Goal: Use online tool/utility: Use online tool/utility

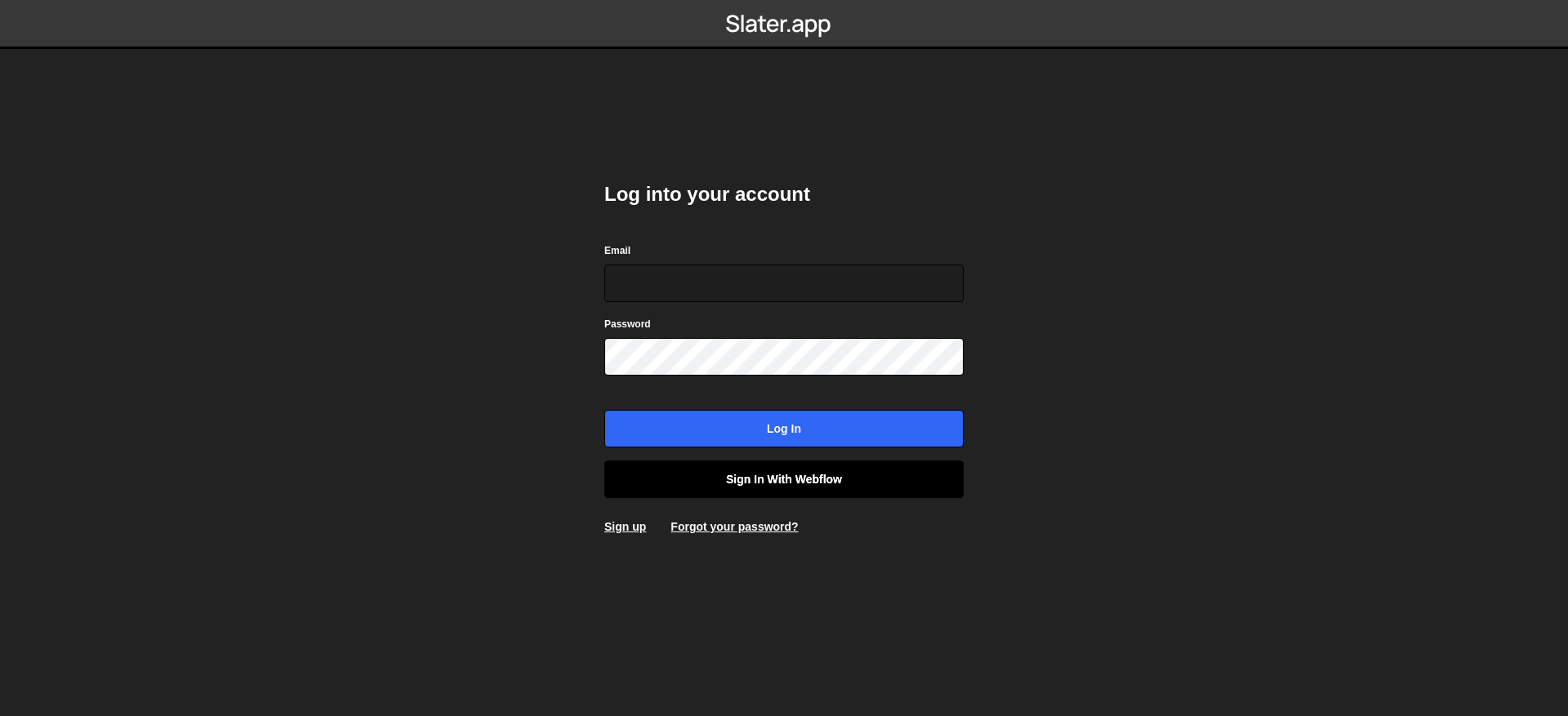
type input "[EMAIL_ADDRESS][DOMAIN_NAME]"
click at [742, 469] on link "Sign in with Webflow" at bounding box center [784, 479] width 359 height 37
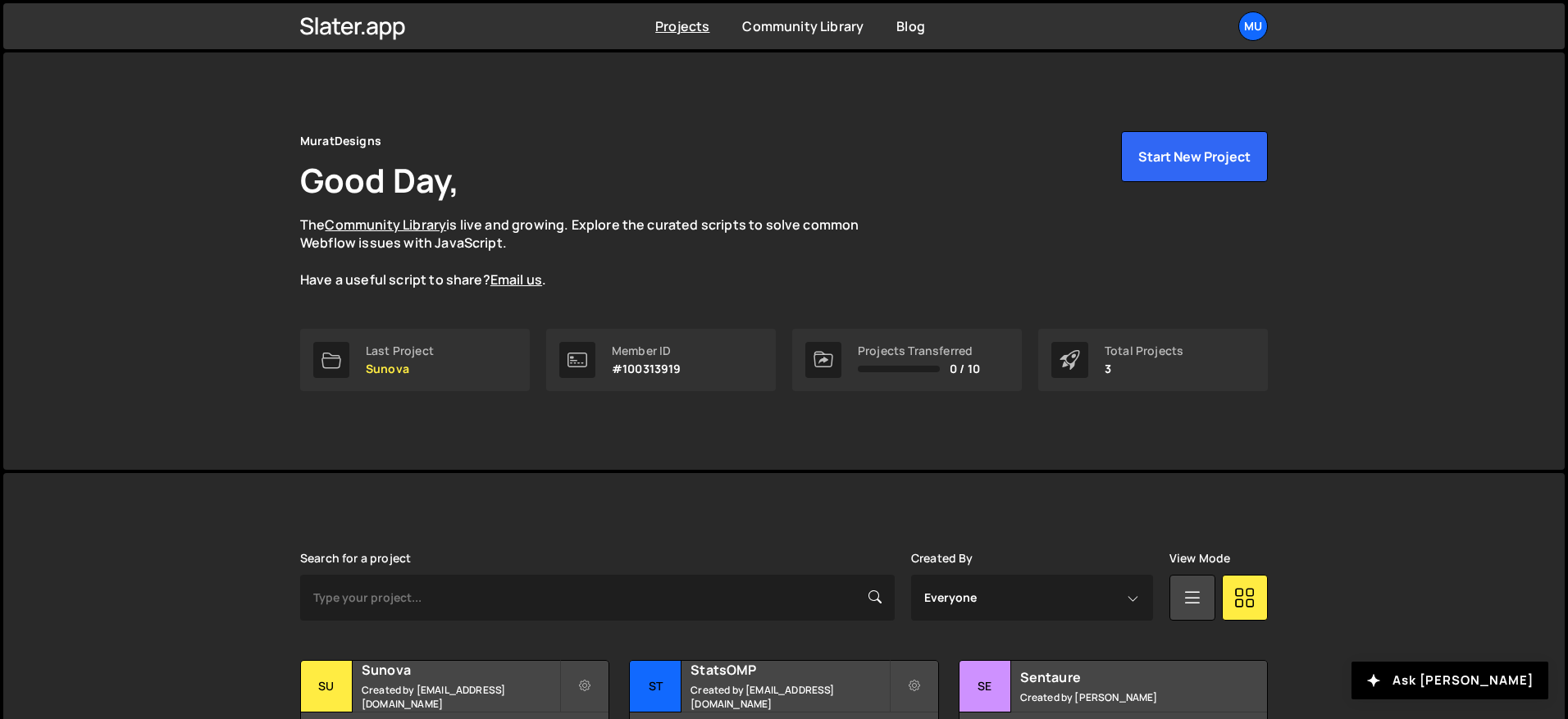
scroll to position [126, 0]
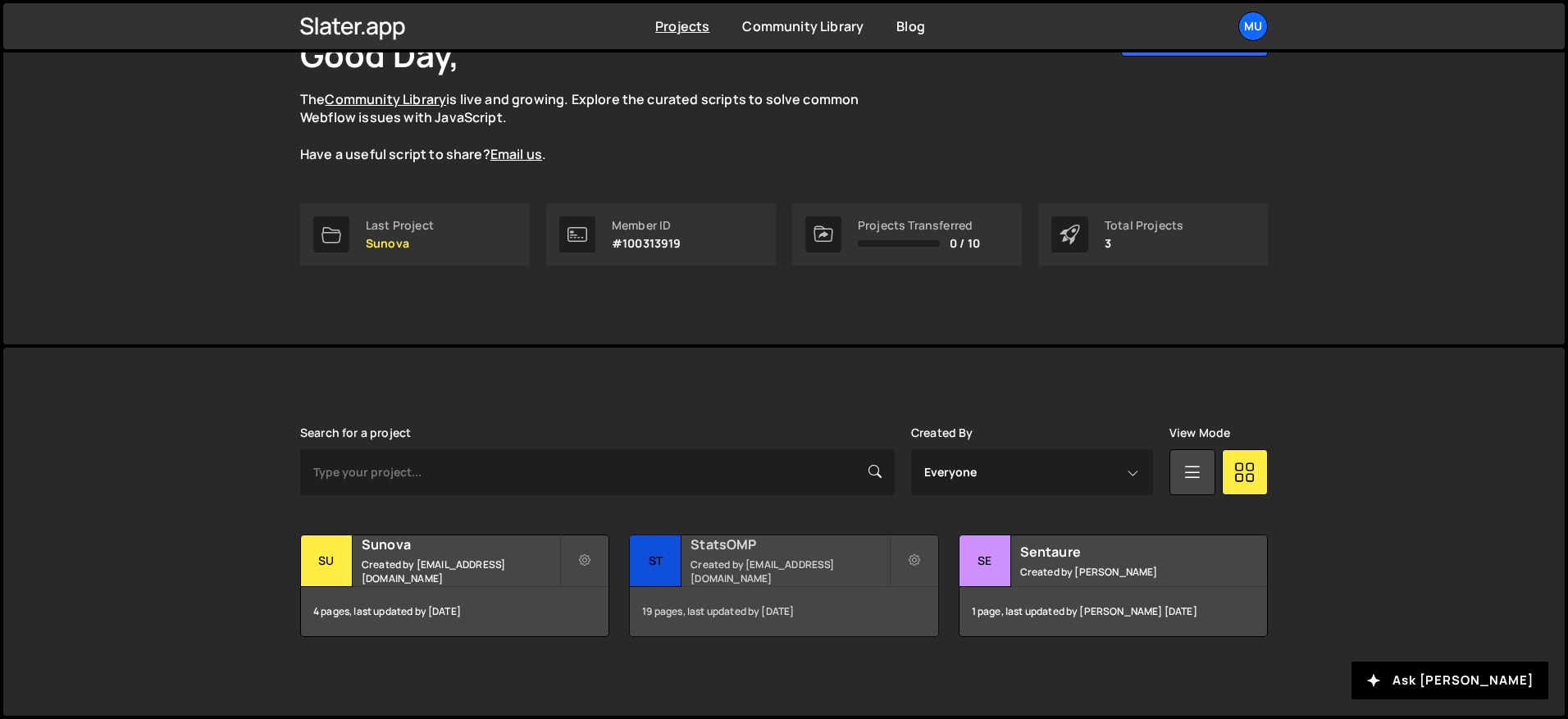
click at [711, 577] on small "Created by muratdesigns1@gmail.com" at bounding box center [789, 571] width 198 height 27
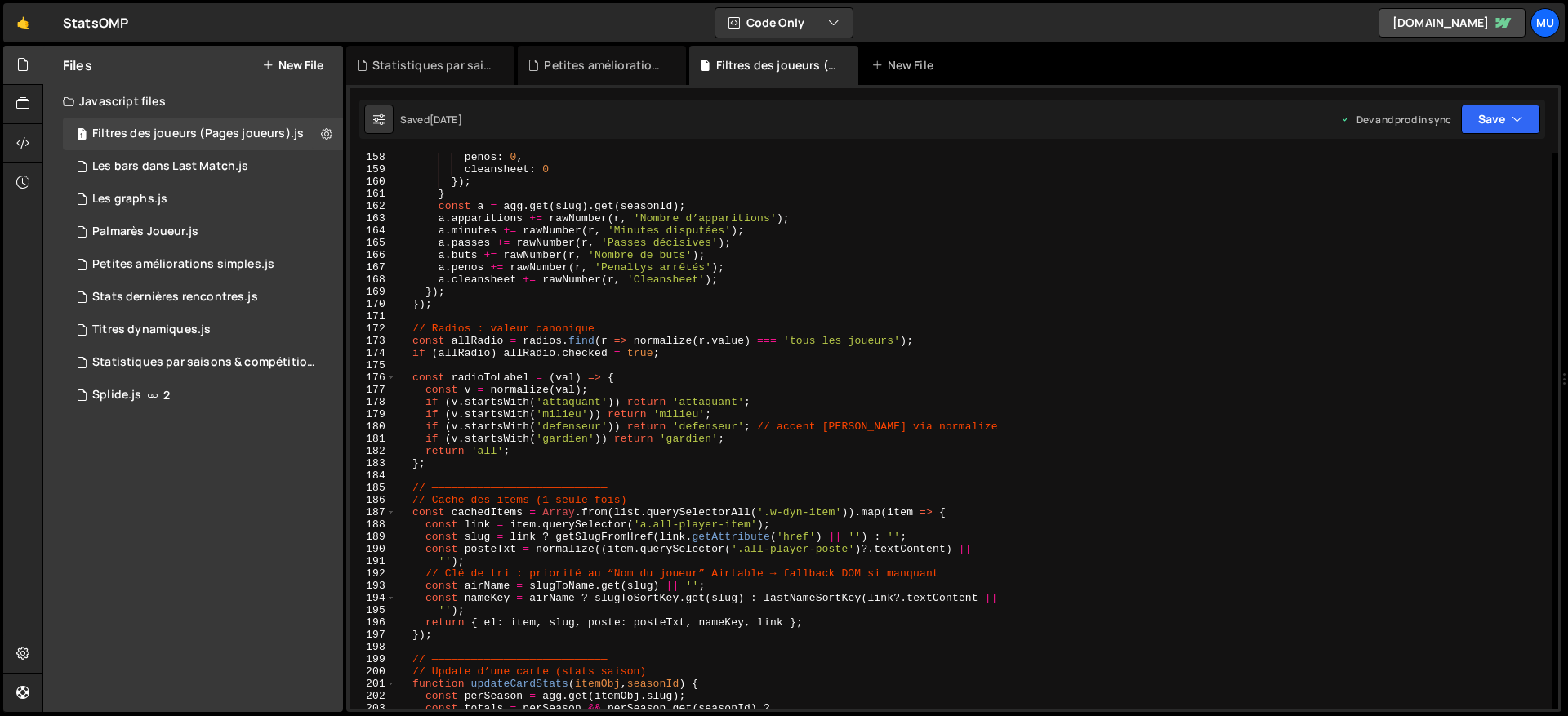
scroll to position [1925, 0]
click at [535, 224] on div "penos : 0 , cleansheet : 0 }) ; } const a = agg . get ( slug ) . get ( seasonId…" at bounding box center [974, 441] width 1155 height 580
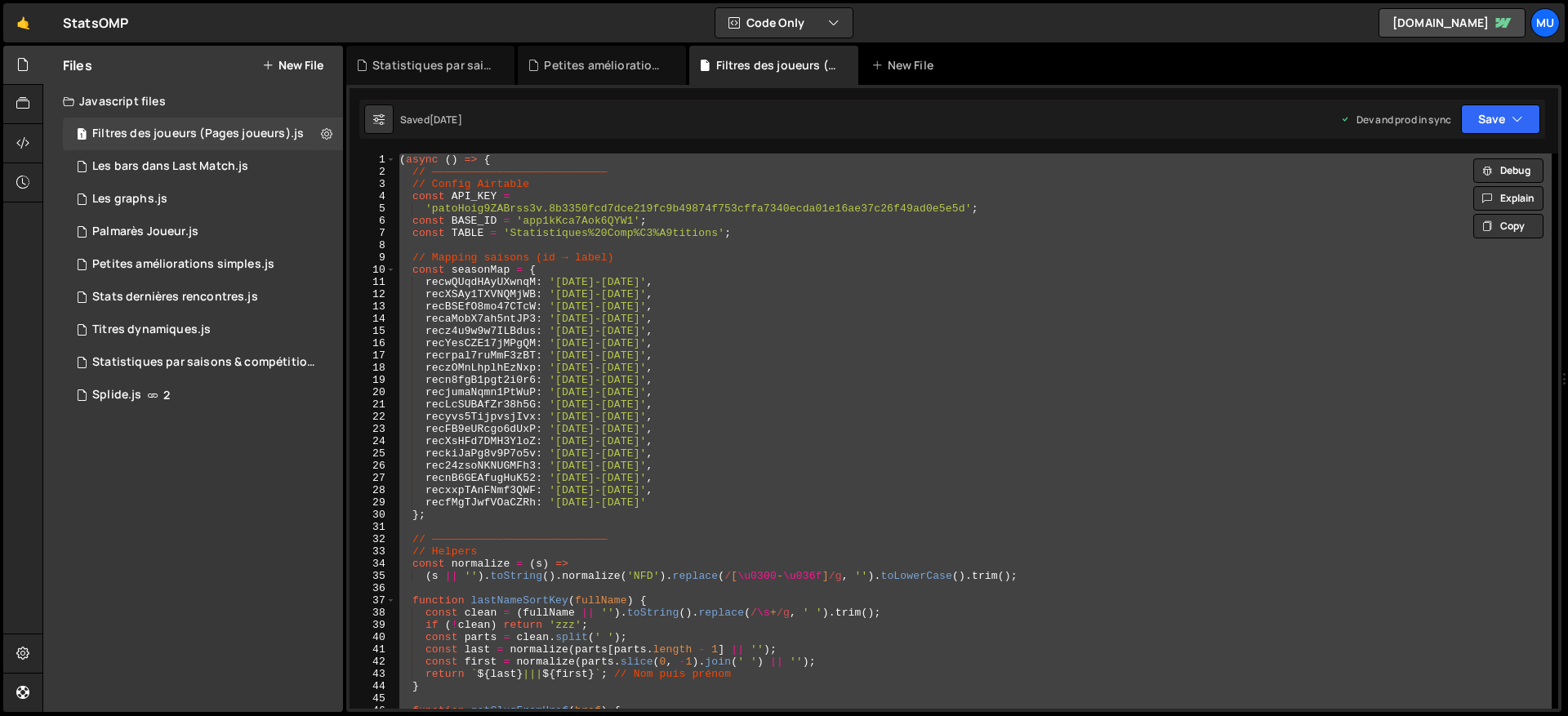
scroll to position [0, 0]
click at [601, 346] on div "( async ( ) => { // ——————————————————————————— // Config Airtable const API_KE…" at bounding box center [974, 431] width 1155 height 555
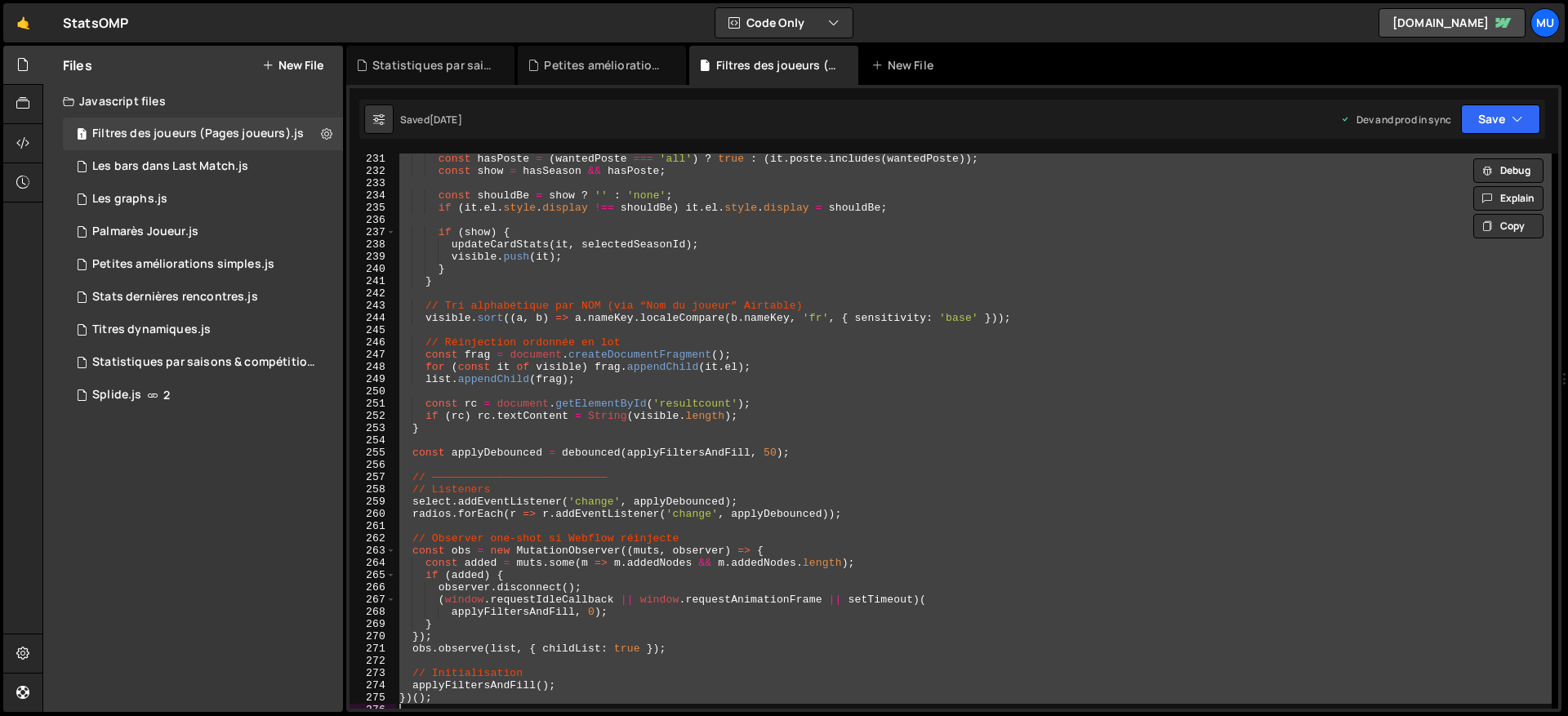
scroll to position [3096, 0]
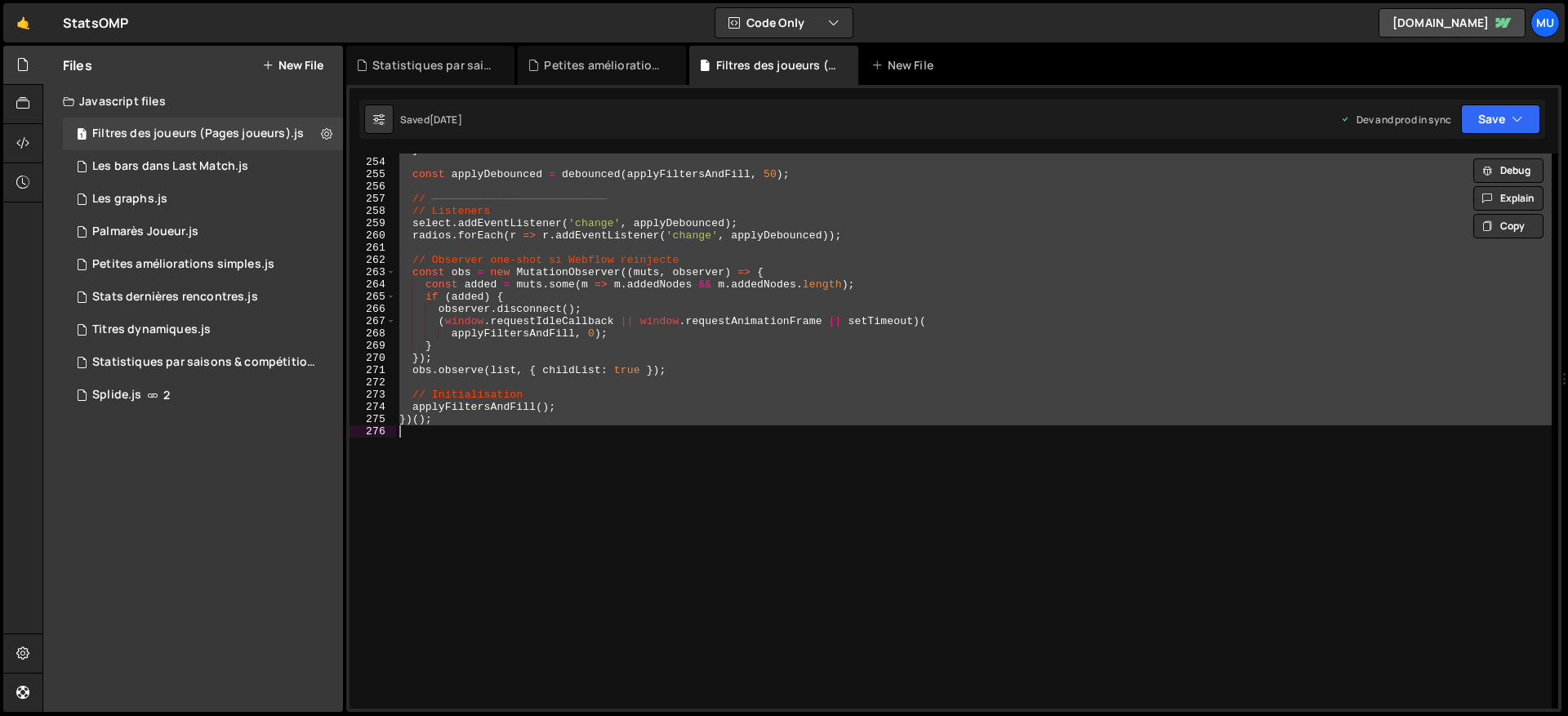
click at [635, 293] on div "} const applyDebounced = debounced ( applyFiltersAndFill , 50 ) ; // ——————————…" at bounding box center [974, 431] width 1155 height 555
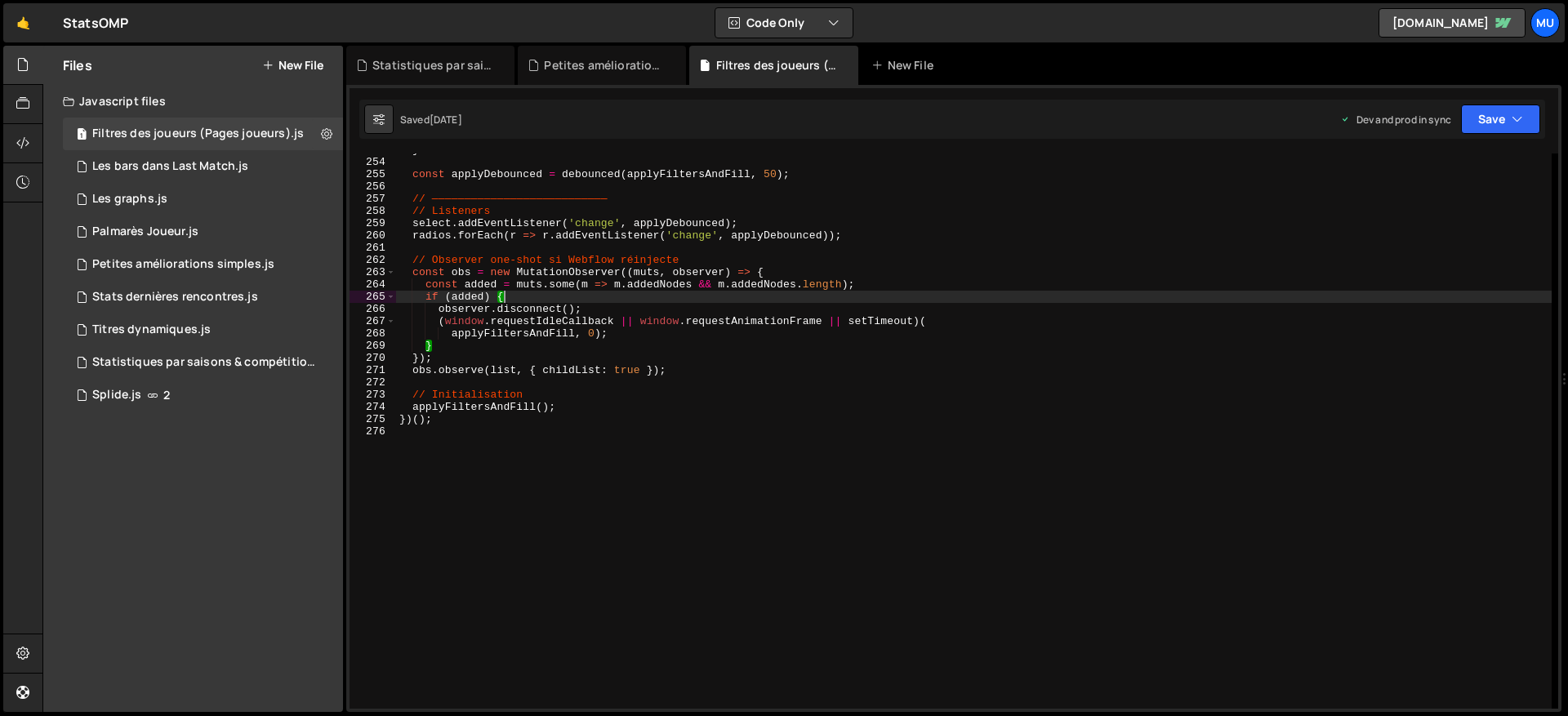
type textarea "})();"
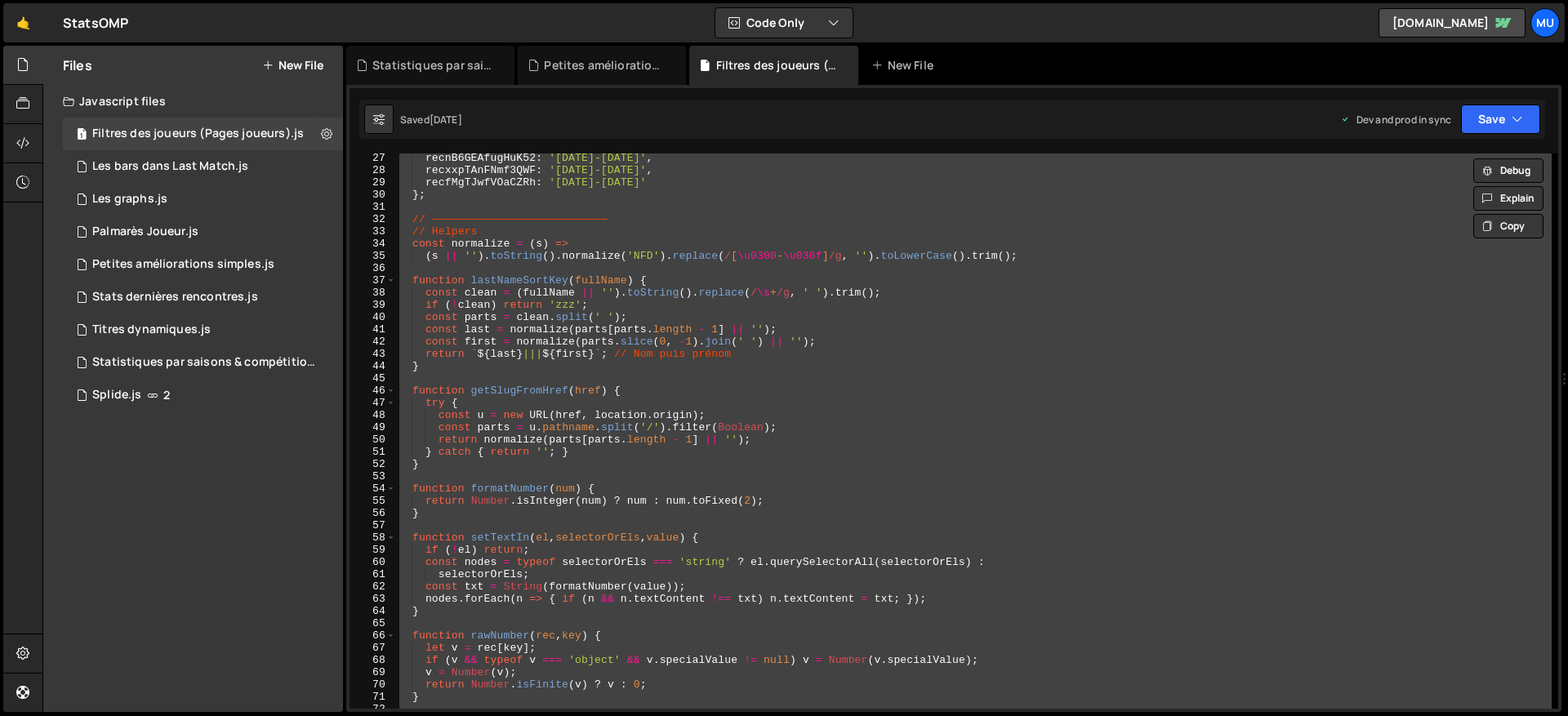
scroll to position [0, 0]
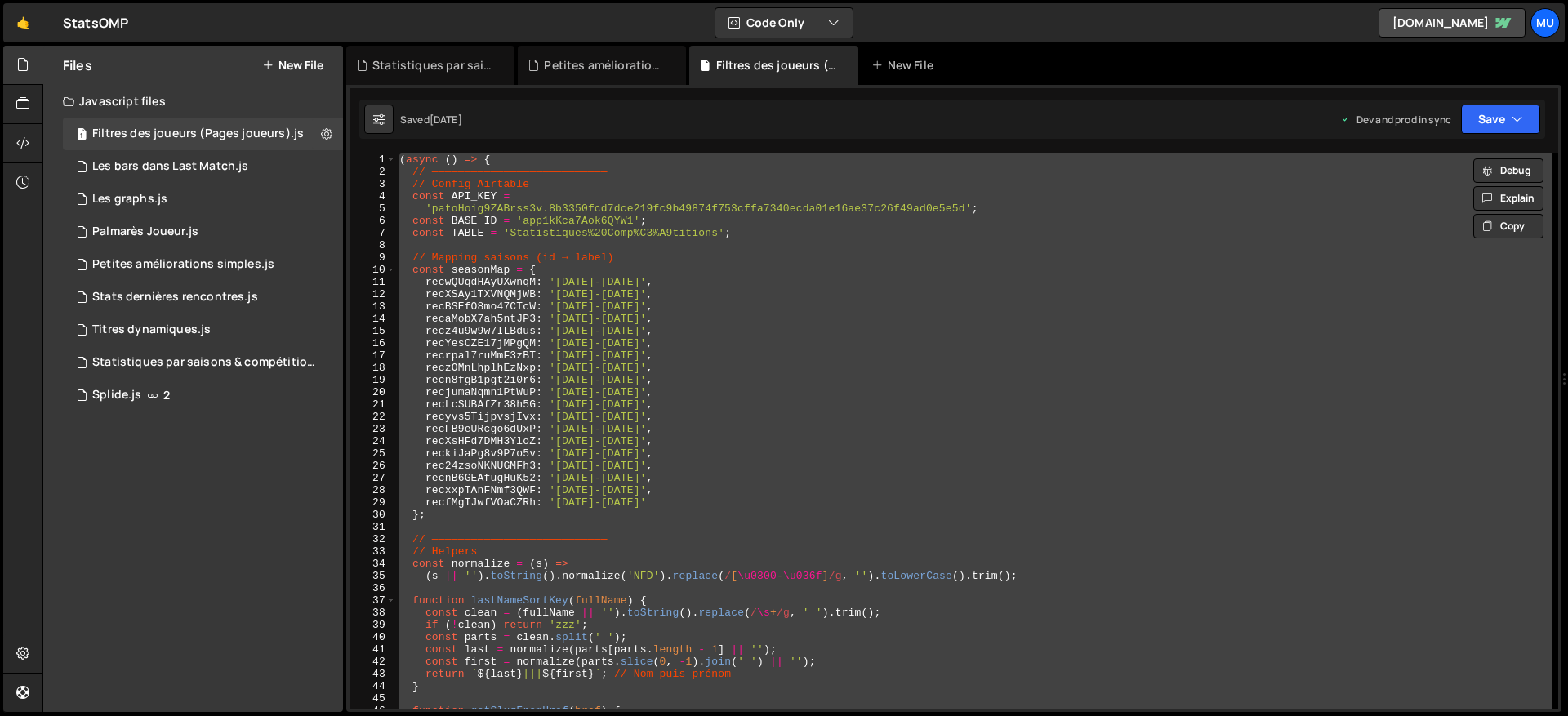
paste textarea
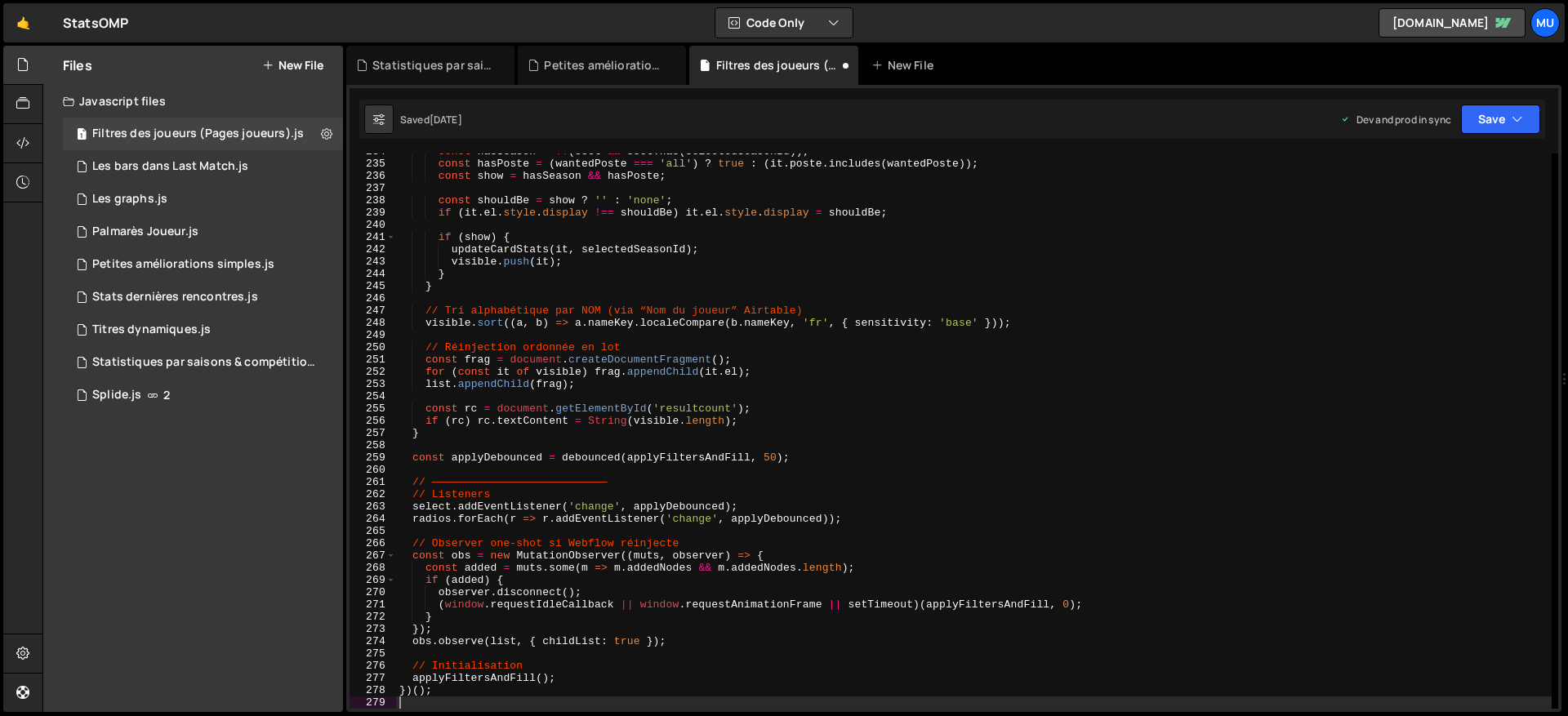
scroll to position [2862, 0]
type textarea "});"
